Goal: Transaction & Acquisition: Purchase product/service

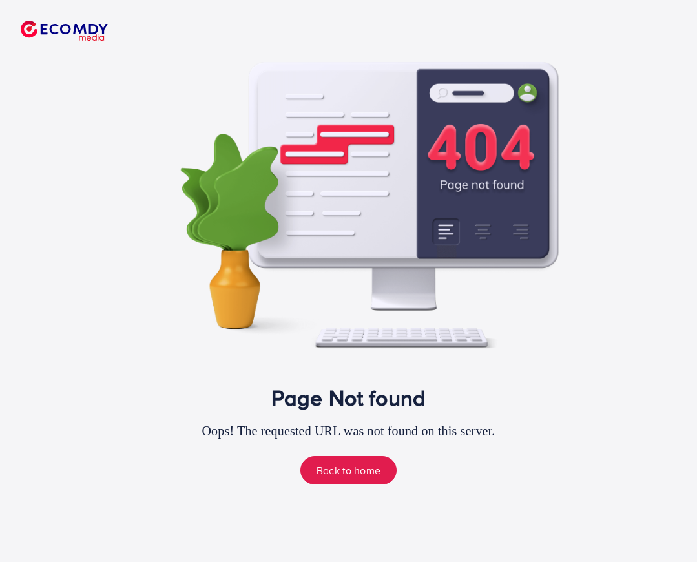
click at [85, 28] on img at bounding box center [64, 31] width 87 height 20
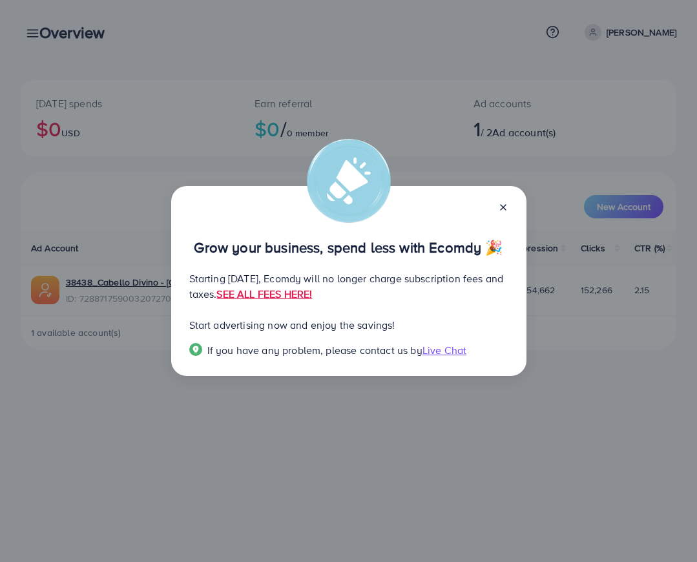
click at [500, 209] on icon at bounding box center [503, 207] width 10 height 10
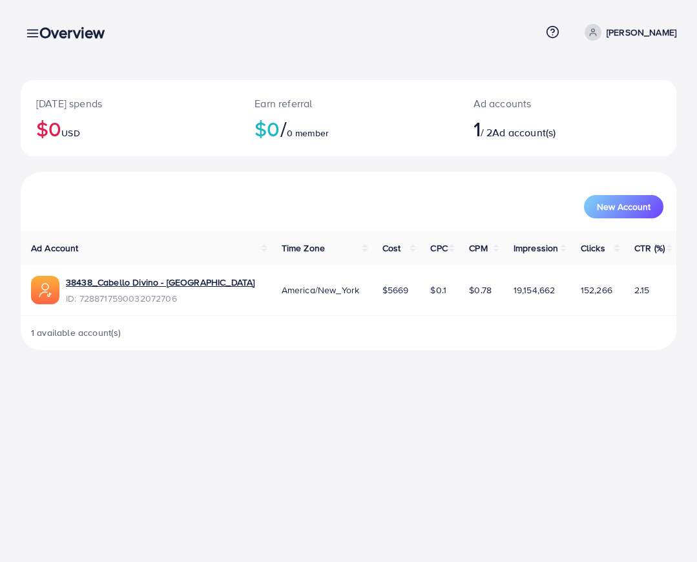
click at [47, 290] on img at bounding box center [45, 290] width 28 height 28
click at [96, 280] on link "38438_Cabello Divino - [GEOGRAPHIC_DATA]" at bounding box center [160, 282] width 189 height 13
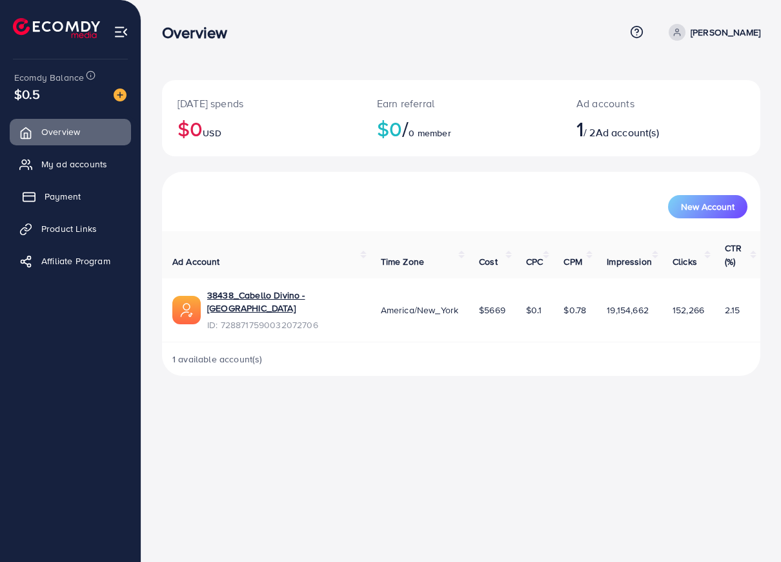
click at [58, 197] on span "Payment" at bounding box center [63, 196] width 36 height 13
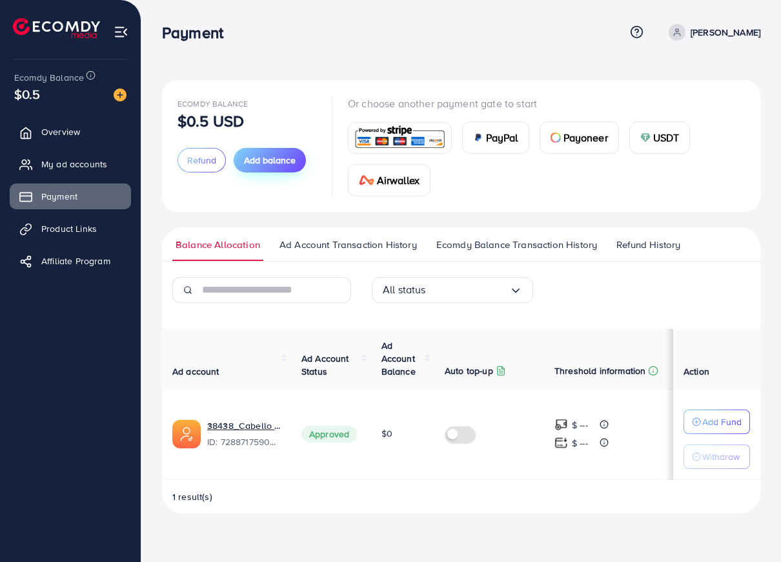
click at [274, 154] on span "Add balance" at bounding box center [270, 160] width 52 height 13
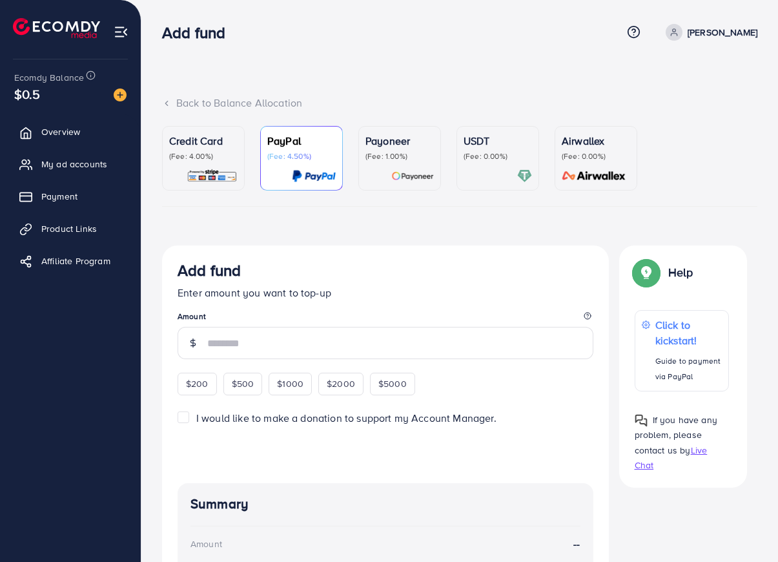
click at [396, 143] on p "Payoneer" at bounding box center [399, 140] width 68 height 15
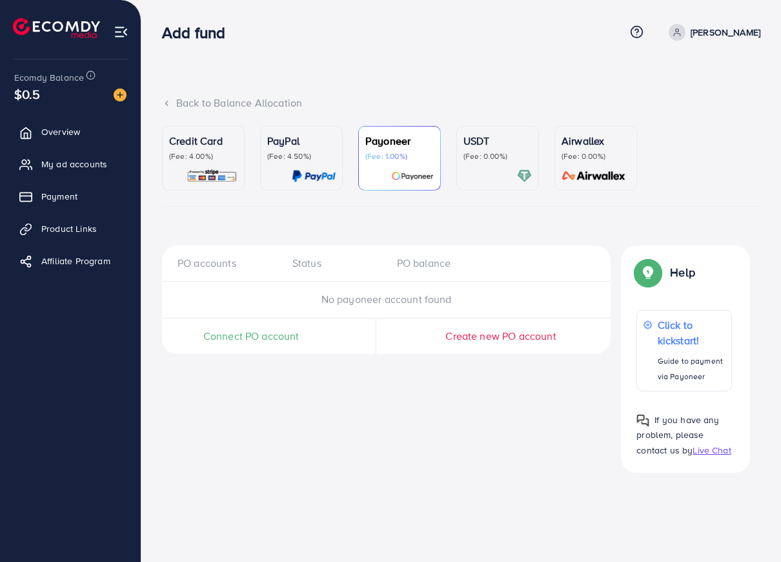
click at [203, 146] on p "Credit Card" at bounding box center [203, 140] width 68 height 15
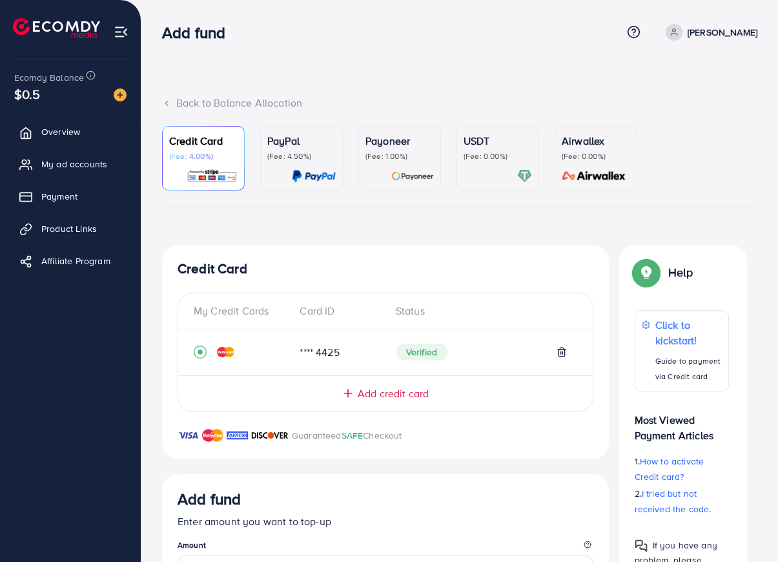
click at [378, 394] on span "Add credit card" at bounding box center [393, 393] width 71 height 15
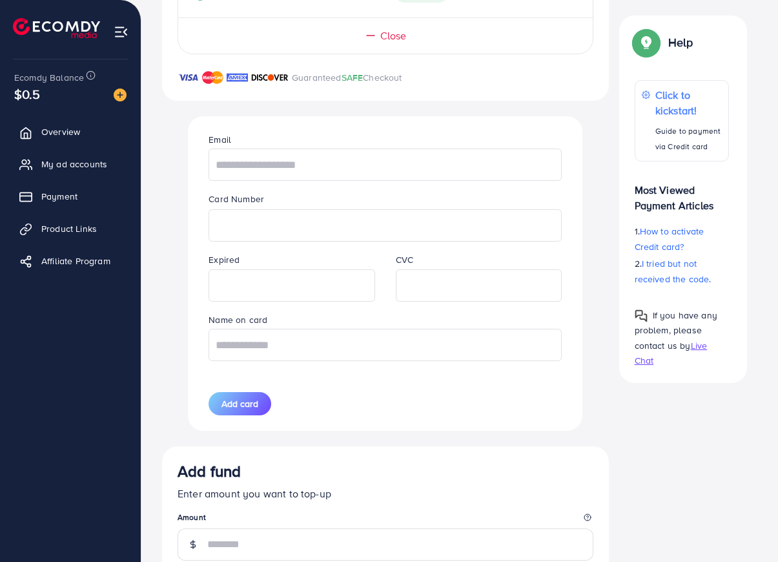
scroll to position [369, 0]
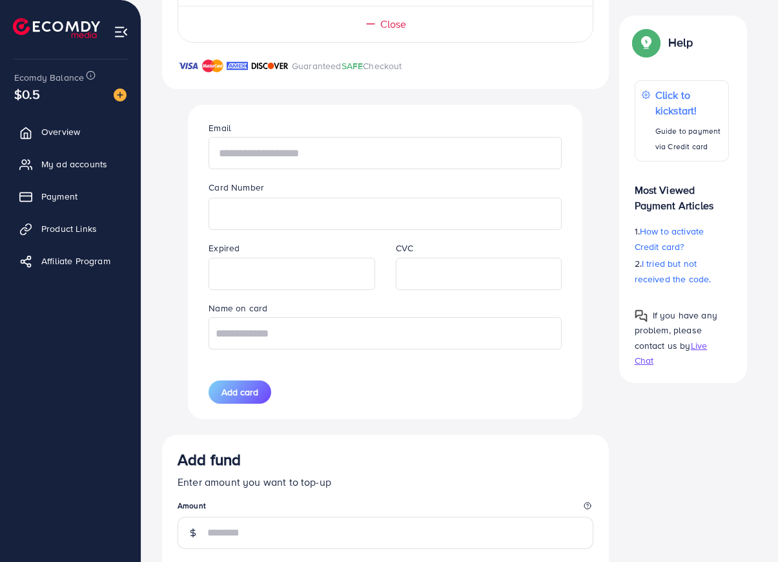
click at [318, 159] on input "text" at bounding box center [385, 153] width 353 height 32
type input "**********"
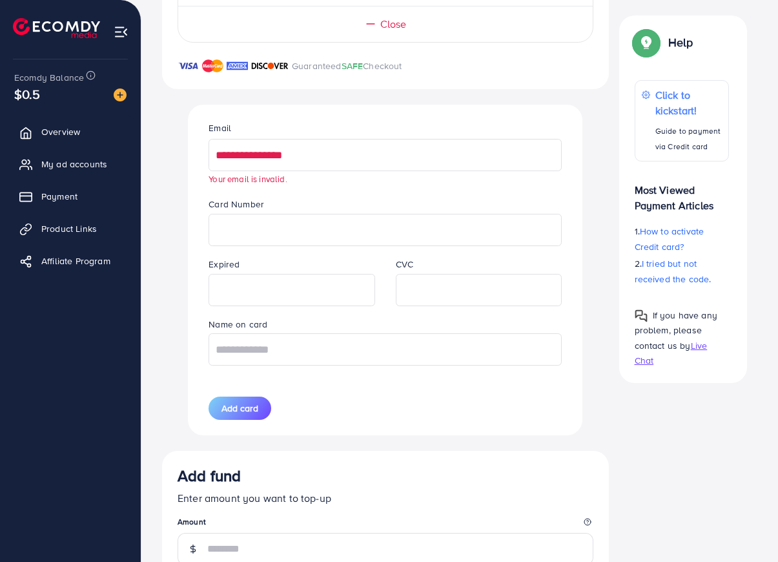
click at [271, 163] on input "**********" at bounding box center [385, 155] width 353 height 32
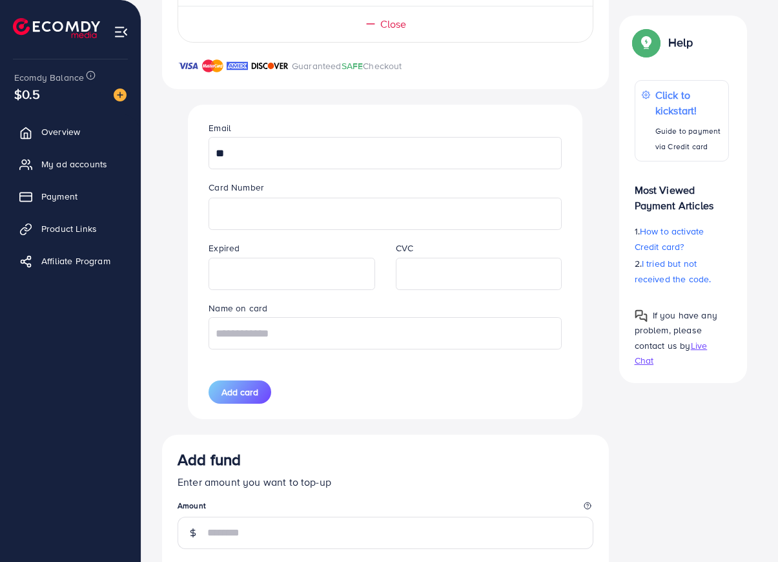
type input "**********"
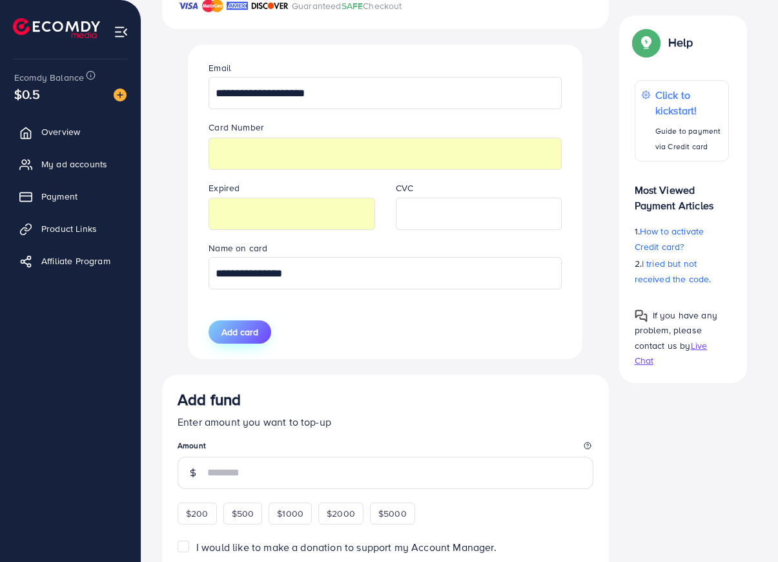
scroll to position [480, 0]
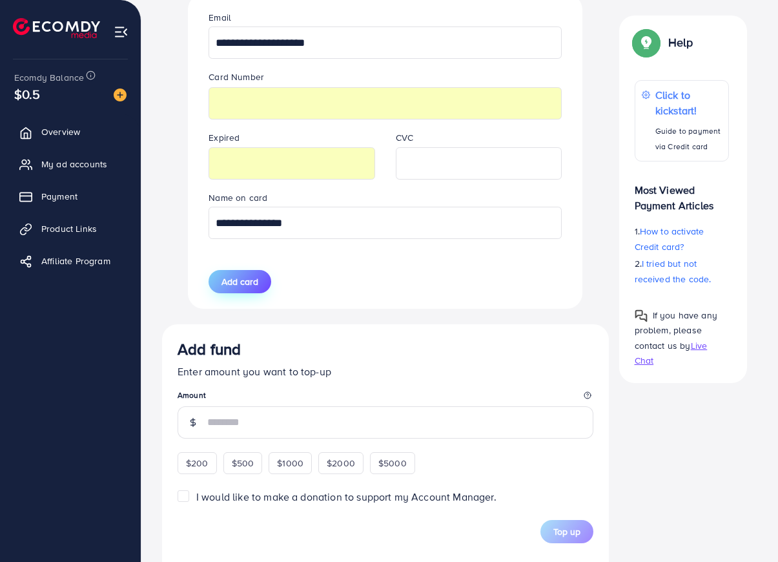
click at [238, 284] on span "Add card" at bounding box center [239, 281] width 37 height 13
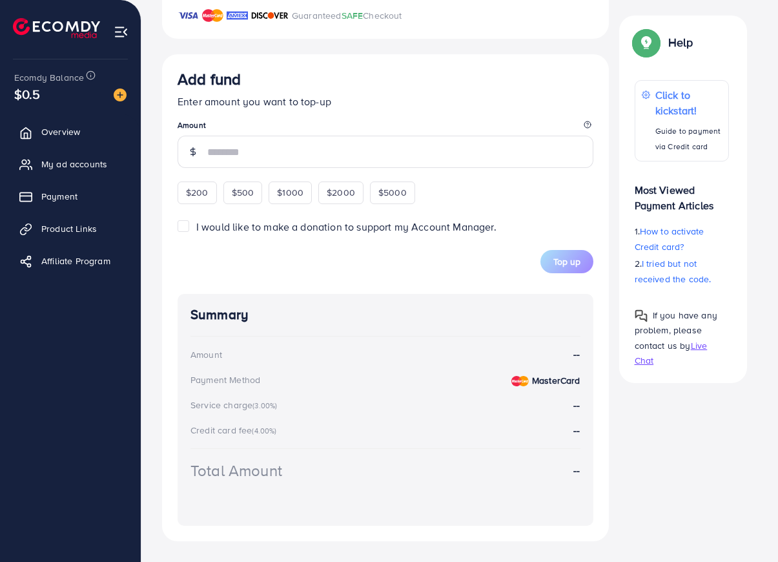
scroll to position [75, 0]
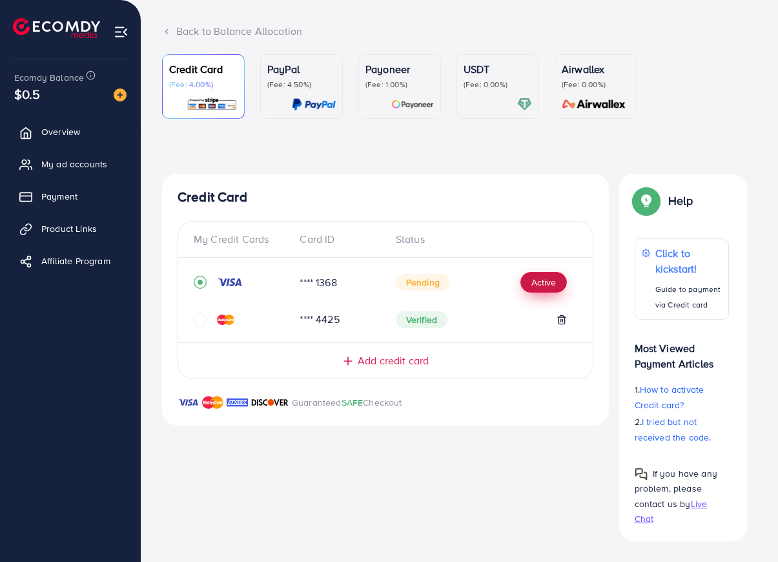
click at [536, 283] on button "Active" at bounding box center [543, 282] width 46 height 21
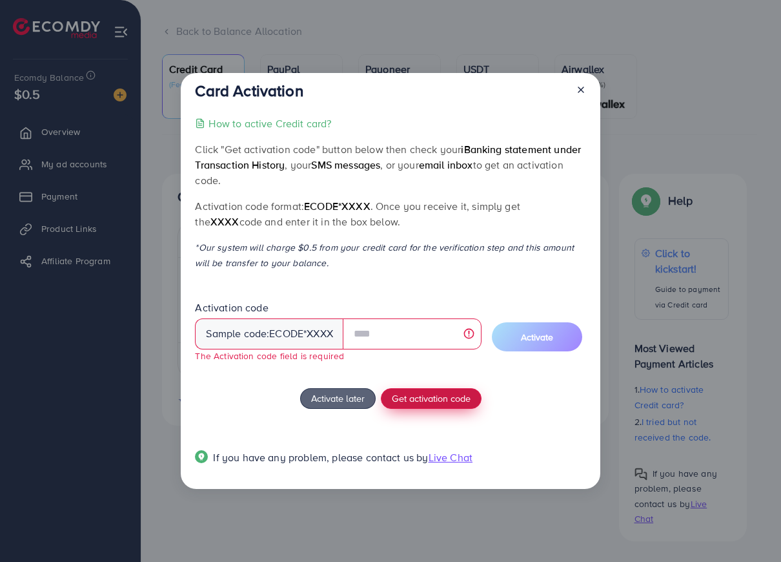
click at [420, 391] on span "Get activation code" at bounding box center [431, 398] width 79 height 14
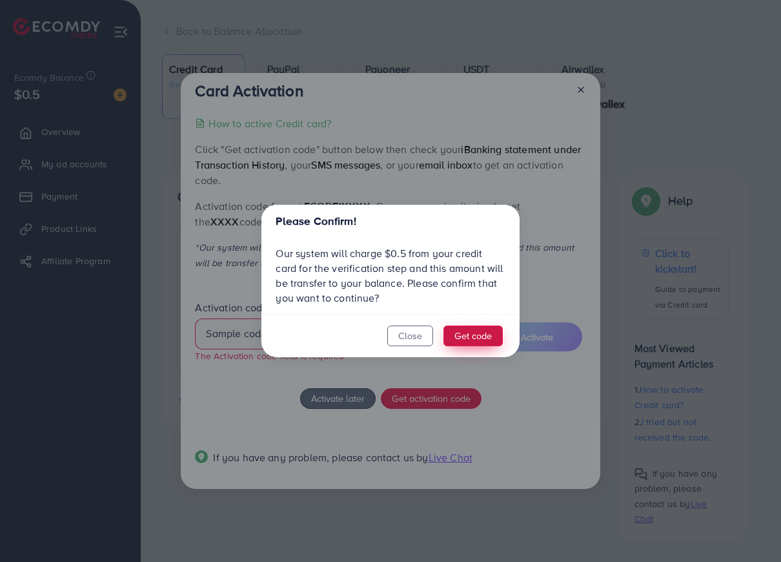
click at [468, 338] on button "Get code" at bounding box center [473, 335] width 59 height 21
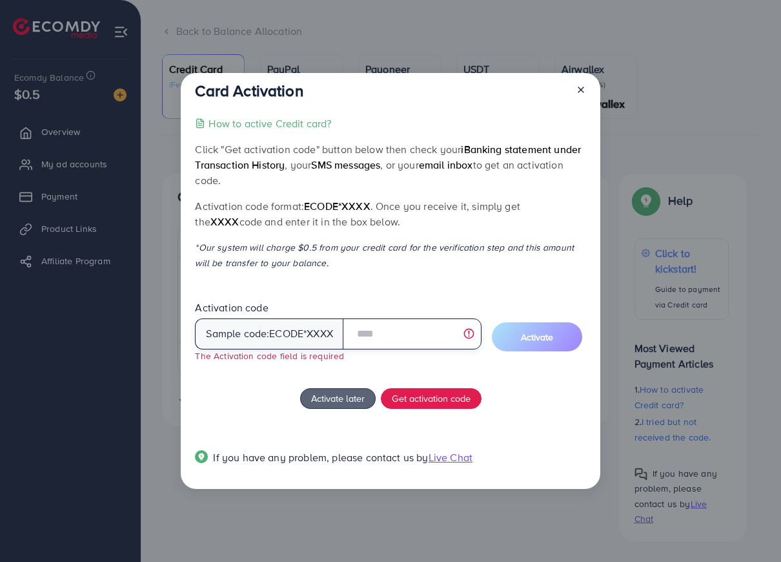
click at [422, 336] on input "text" at bounding box center [412, 333] width 139 height 31
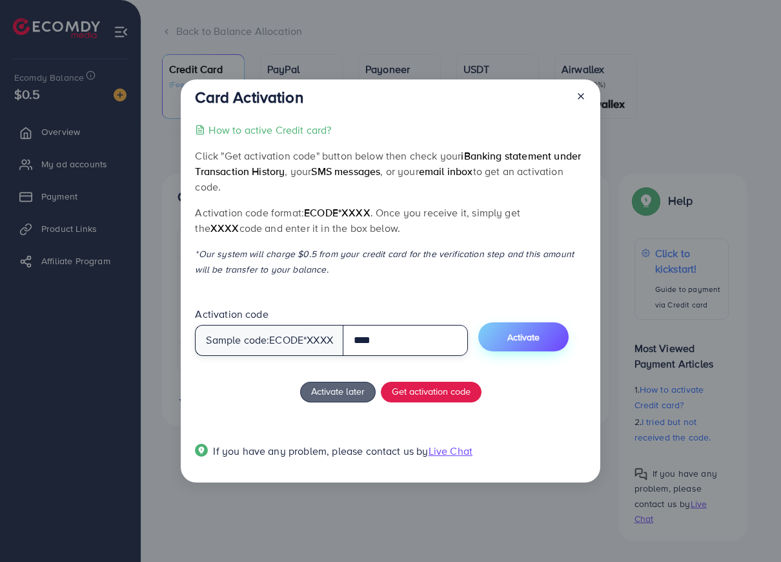
type input "****"
click at [512, 336] on button "Activate" at bounding box center [523, 336] width 90 height 29
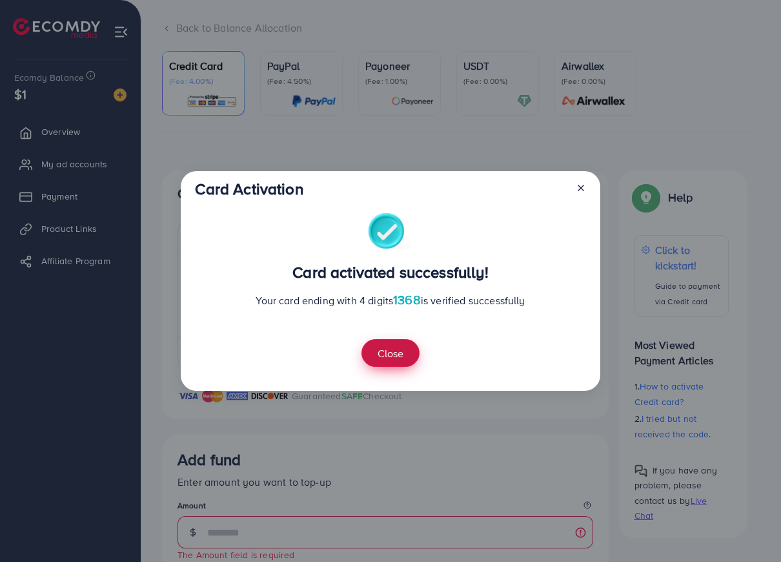
click at [396, 352] on button "Close" at bounding box center [391, 353] width 58 height 28
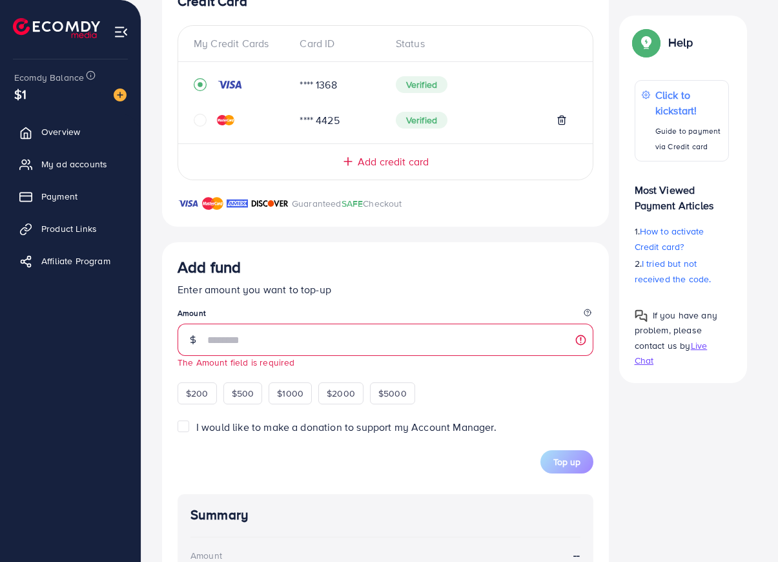
scroll to position [269, 0]
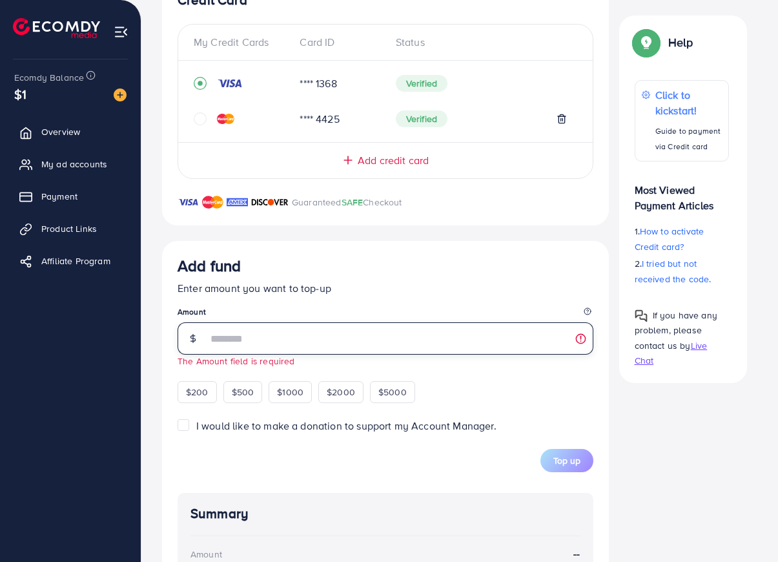
click at [314, 342] on input "number" at bounding box center [400, 338] width 386 height 32
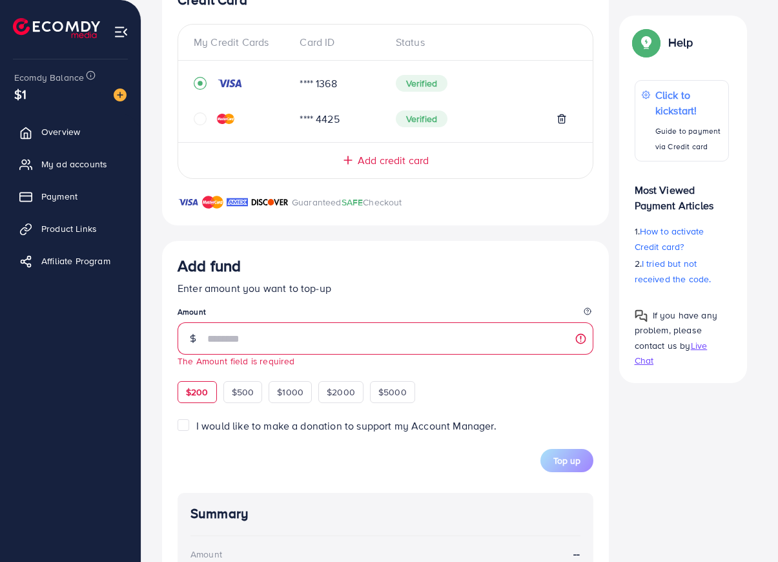
click at [196, 396] on span "$200" at bounding box center [197, 391] width 23 height 13
type input "***"
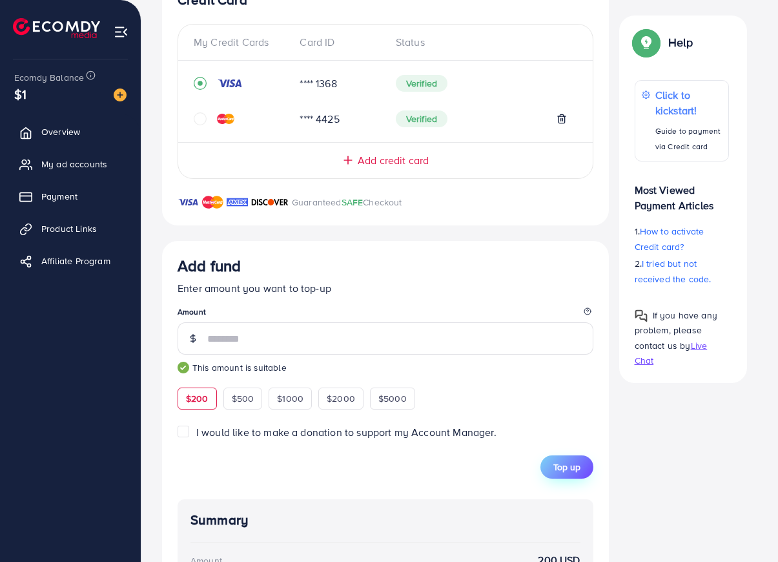
click at [567, 466] on span "Top up" at bounding box center [566, 466] width 27 height 13
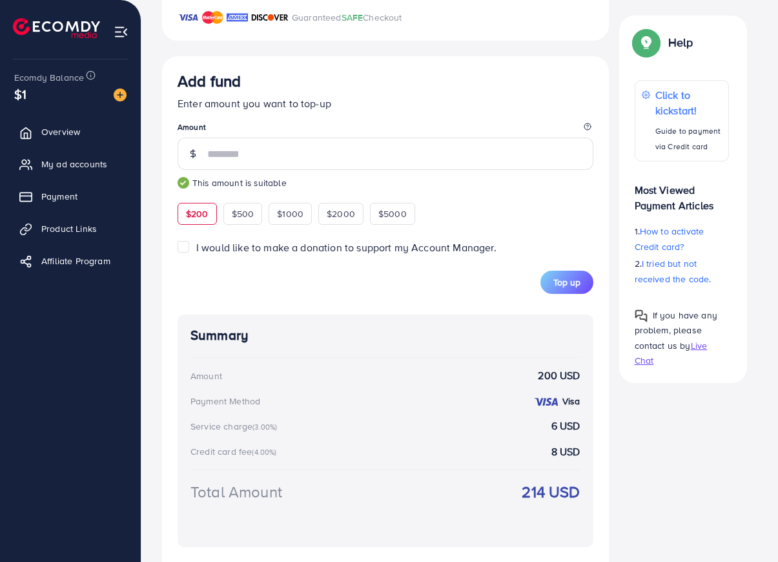
scroll to position [455, 0]
click at [560, 279] on span "Top up" at bounding box center [566, 280] width 27 height 13
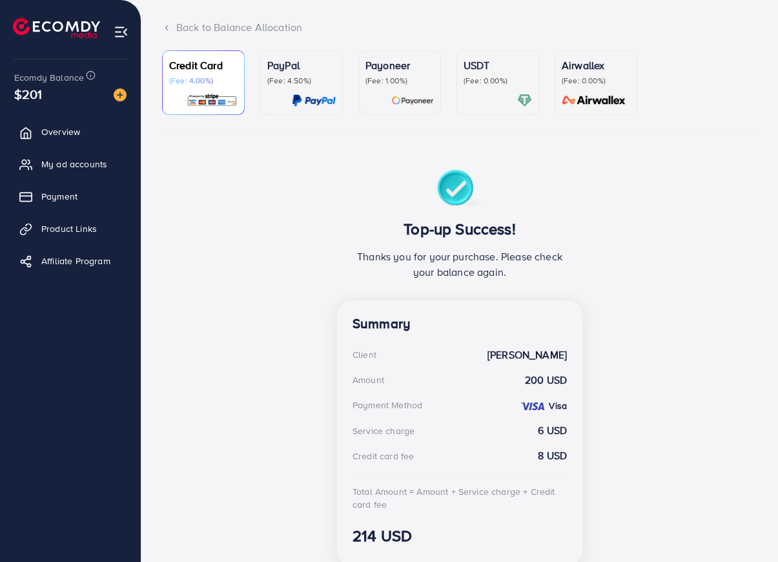
scroll to position [0, 0]
